Goal: Find contact information: Find contact information

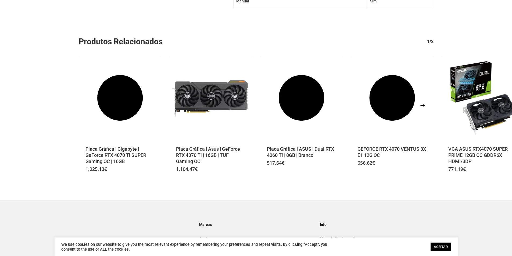
scroll to position [732, 0]
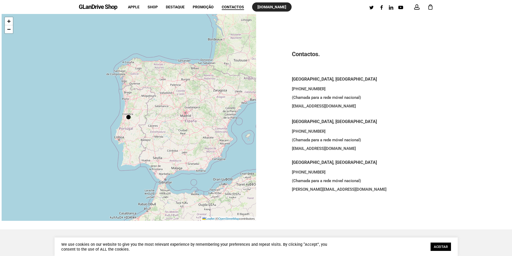
click at [276, 9] on span "[DOMAIN_NAME]" at bounding box center [271, 7] width 29 height 4
click at [117, 8] on div "GLanDrive Shop account 0 Menu Apple Shop Destaque Promoção Contactos glandrive.…" at bounding box center [256, 7] width 355 height 14
click at [114, 8] on link "GLanDrive Shop" at bounding box center [98, 7] width 38 height 6
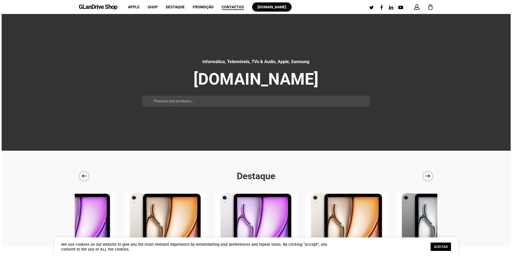
click at [236, 6] on span "Contactos" at bounding box center [233, 7] width 22 height 4
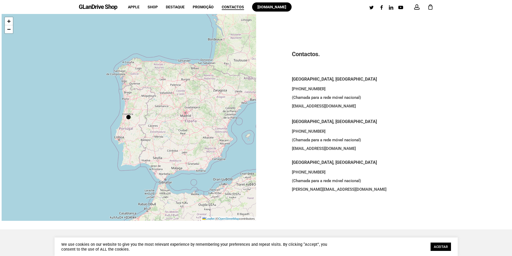
click at [443, 244] on link "ACEITAR" at bounding box center [440, 247] width 20 height 8
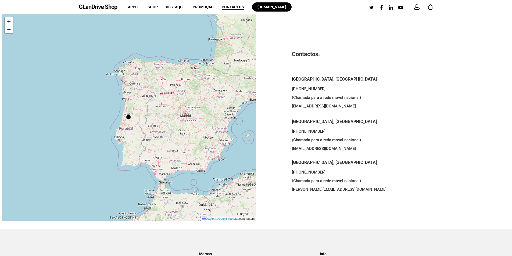
click at [128, 118] on div at bounding box center [128, 117] width 4 height 4
click at [128, 116] on div at bounding box center [128, 117] width 4 height 4
